Goal: Find specific page/section: Find specific page/section

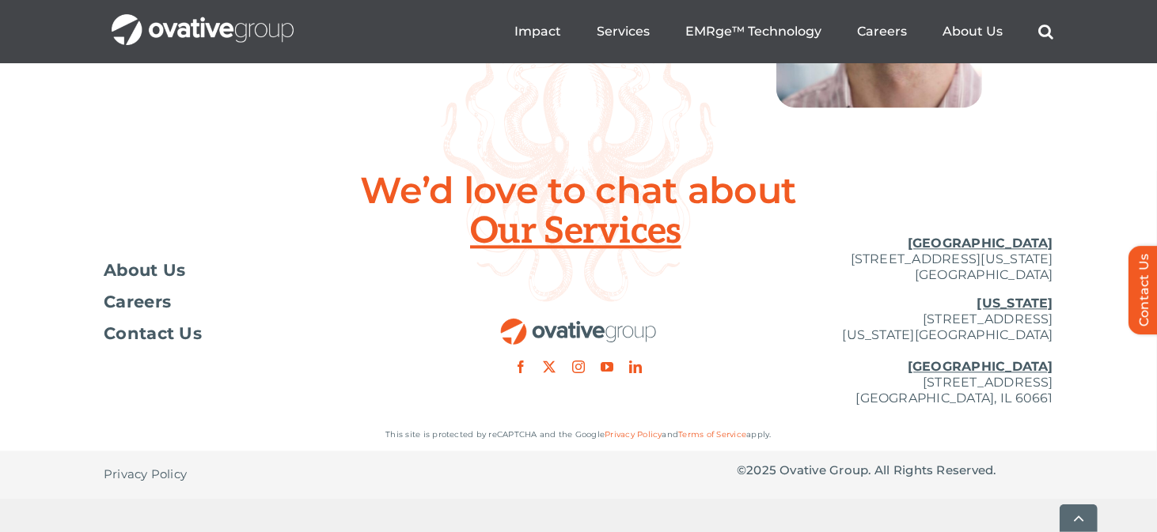
scroll to position [5936, 0]
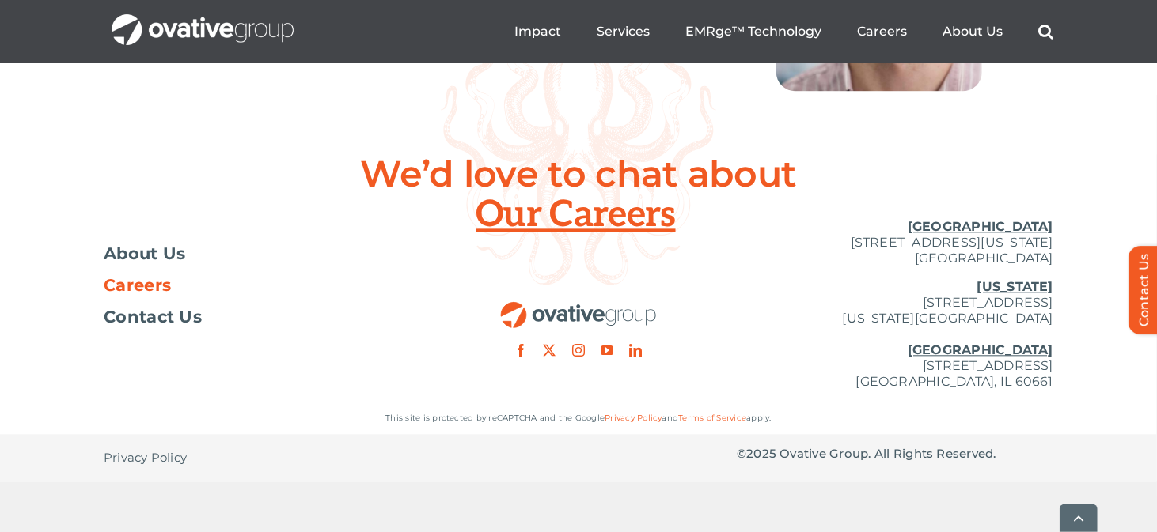
click at [155, 294] on span "Careers" at bounding box center [137, 286] width 67 height 16
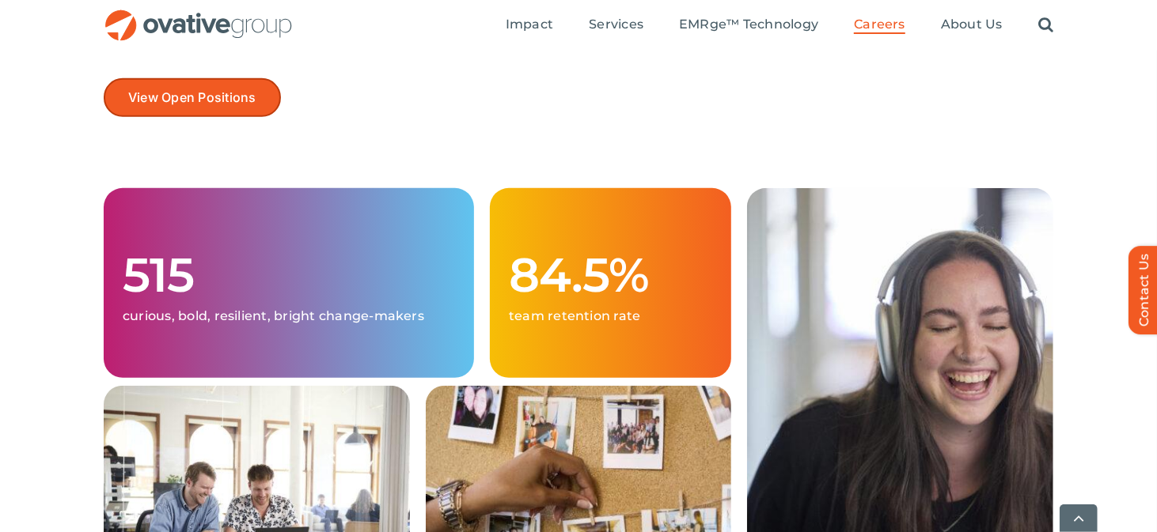
click at [185, 99] on span "View Open Positions" at bounding box center [192, 97] width 128 height 15
